Goal: Navigation & Orientation: Find specific page/section

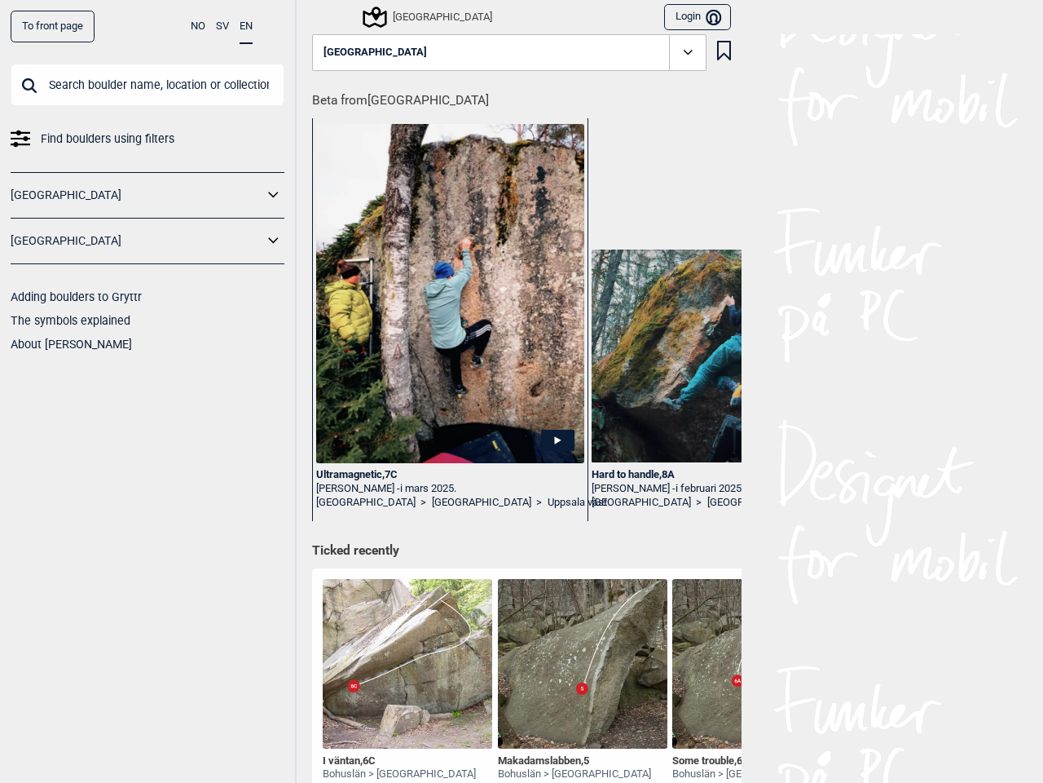
click at [198, 26] on button "NO" at bounding box center [198, 27] width 15 height 32
click at [223, 26] on button "SV" at bounding box center [222, 27] width 13 height 32
click at [246, 27] on button "EN" at bounding box center [246, 27] width 13 height 32
click at [274, 195] on icon at bounding box center [273, 195] width 21 height 24
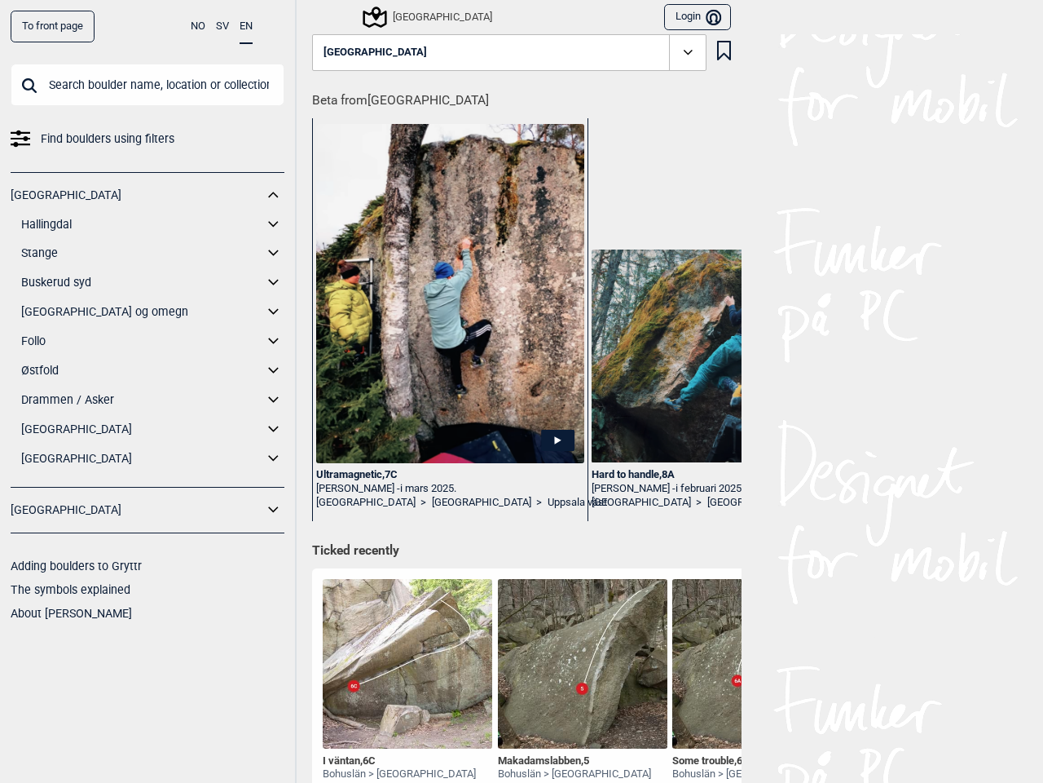
click at [274, 240] on div "[GEOGRAPHIC_DATA] Hallingdal Gol [PERSON_NAME] Kolomoen [GEOGRAPHIC_DATA] [GEOG…" at bounding box center [148, 329] width 274 height 315
click at [320, 16] on div "[GEOGRAPHIC_DATA]" at bounding box center [402, 17] width 180 height 28
click at [389, 17] on div "[GEOGRAPHIC_DATA]" at bounding box center [428, 17] width 127 height 20
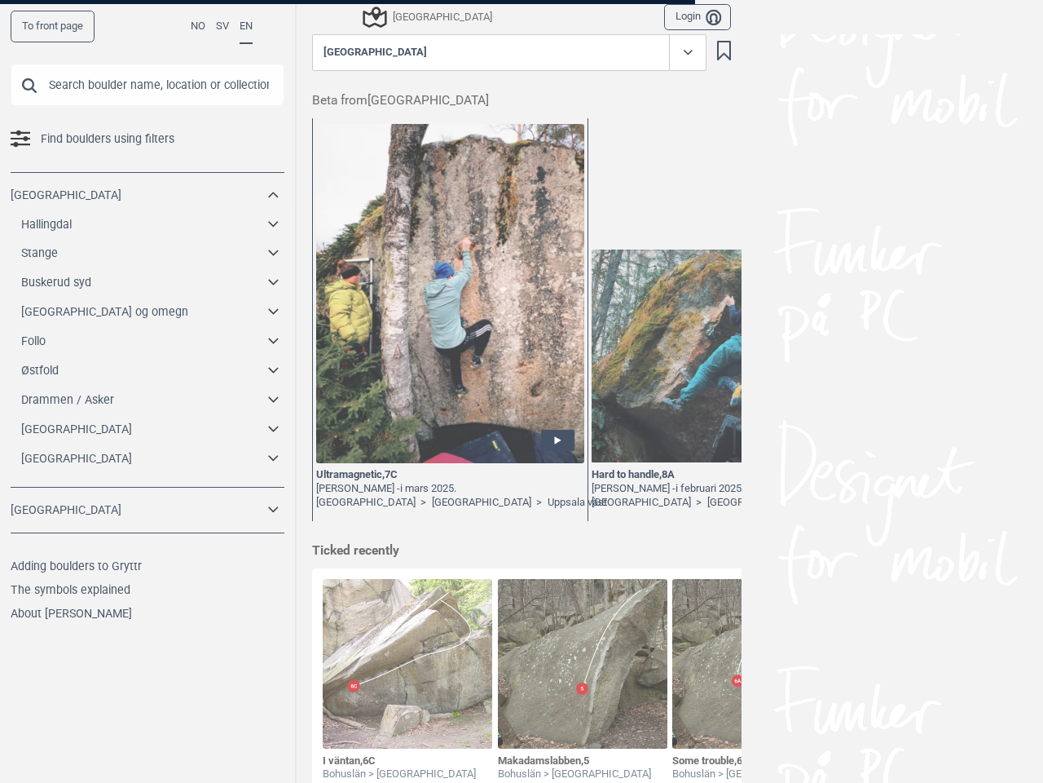
click at [690, 17] on div at bounding box center [521, 391] width 1043 height 783
click at [503, 53] on div at bounding box center [521, 391] width 1043 height 783
click at [717, 52] on div at bounding box center [521, 391] width 1043 height 783
